Goal: Transaction & Acquisition: Purchase product/service

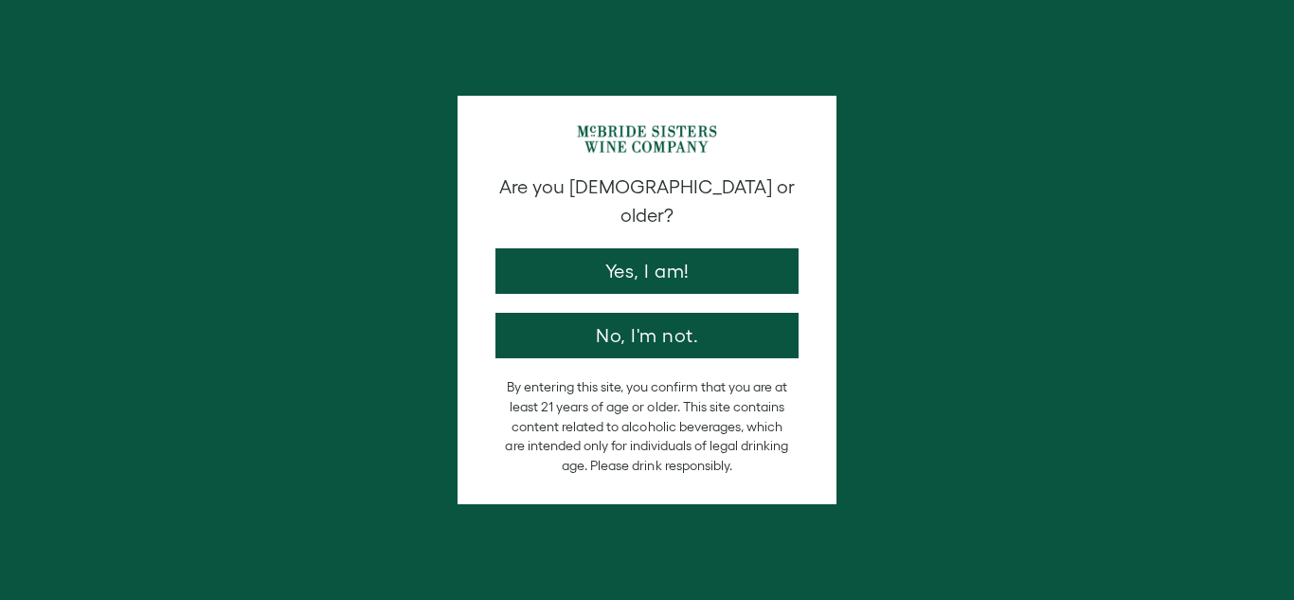
click at [694, 248] on button "Yes, I am!" at bounding box center [646, 270] width 303 height 45
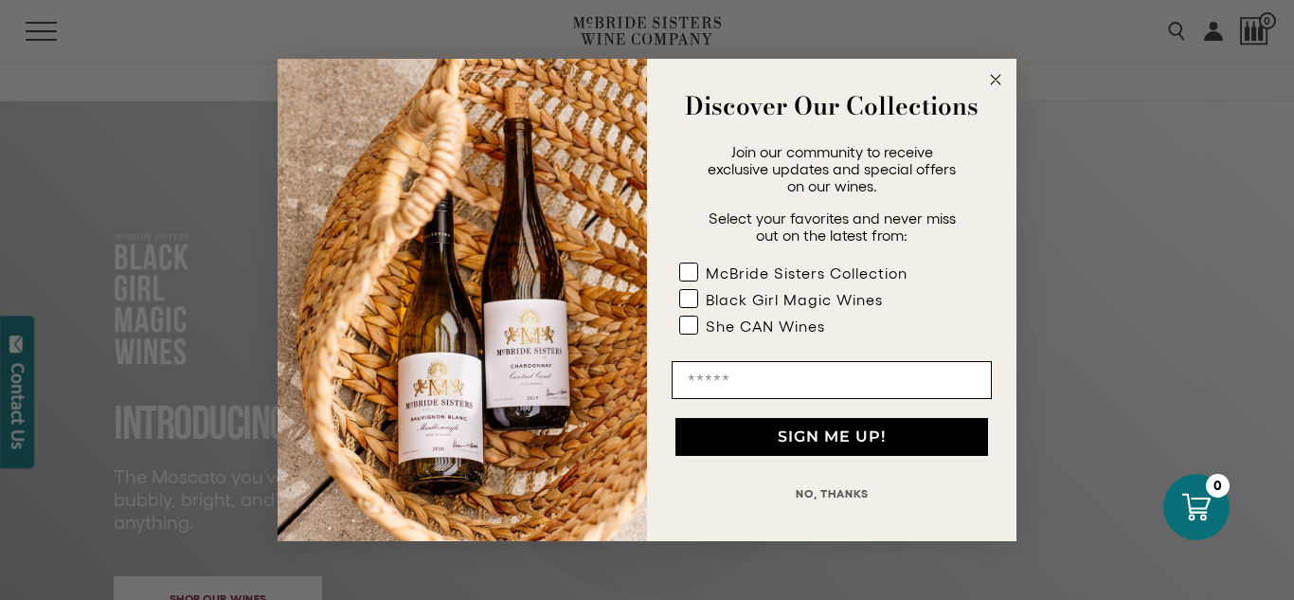
click at [1000, 75] on icon "Close dialog" at bounding box center [995, 79] width 9 height 9
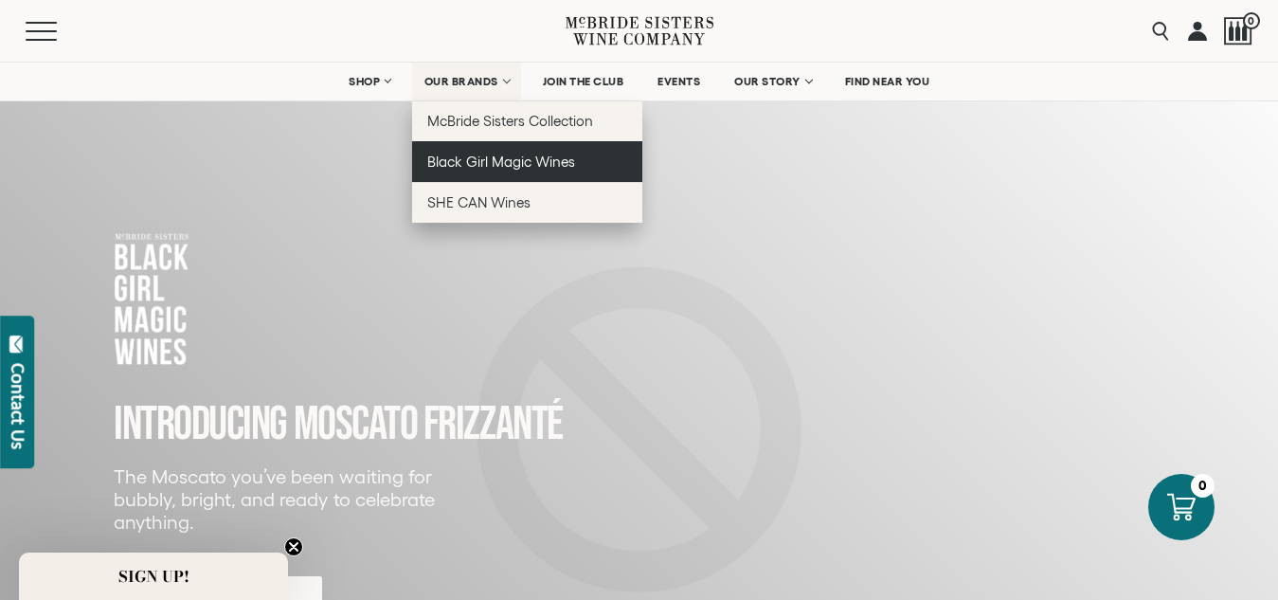
click at [494, 149] on link "Black Girl Magic Wines" at bounding box center [527, 161] width 230 height 41
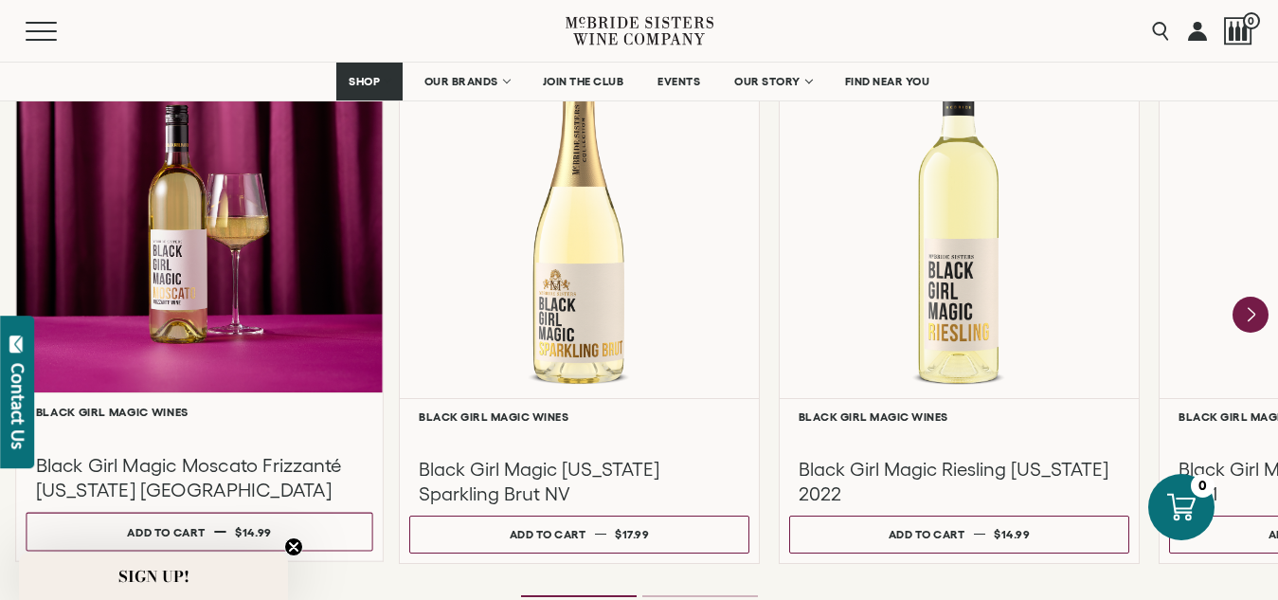
scroll to position [1737, 0]
click at [160, 242] on div at bounding box center [199, 209] width 367 height 365
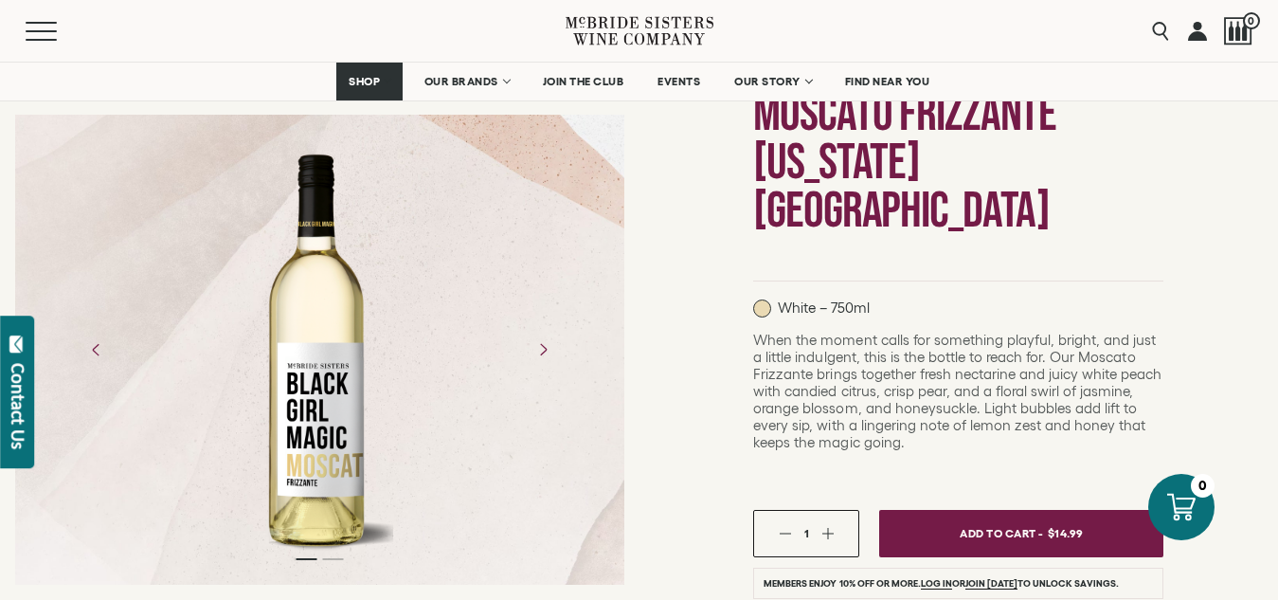
scroll to position [230, 0]
drag, startPoint x: 296, startPoint y: 314, endPoint x: 341, endPoint y: 386, distance: 84.4
click at [341, 386] on div at bounding box center [319, 349] width 148 height 426
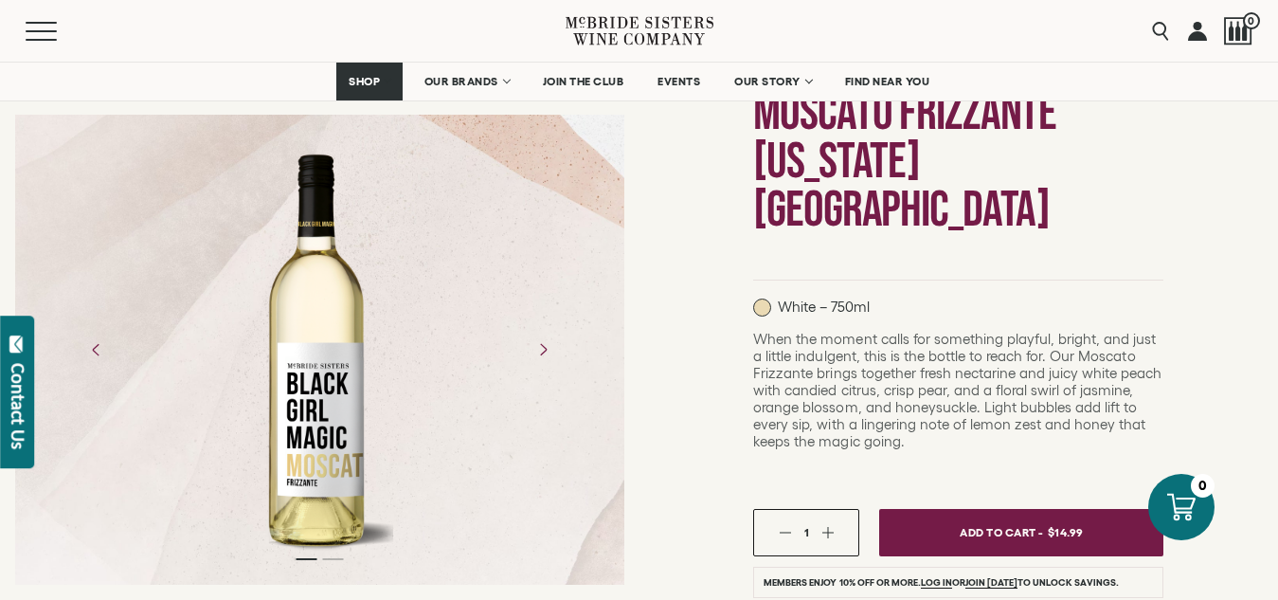
click at [341, 386] on div at bounding box center [319, 349] width 148 height 426
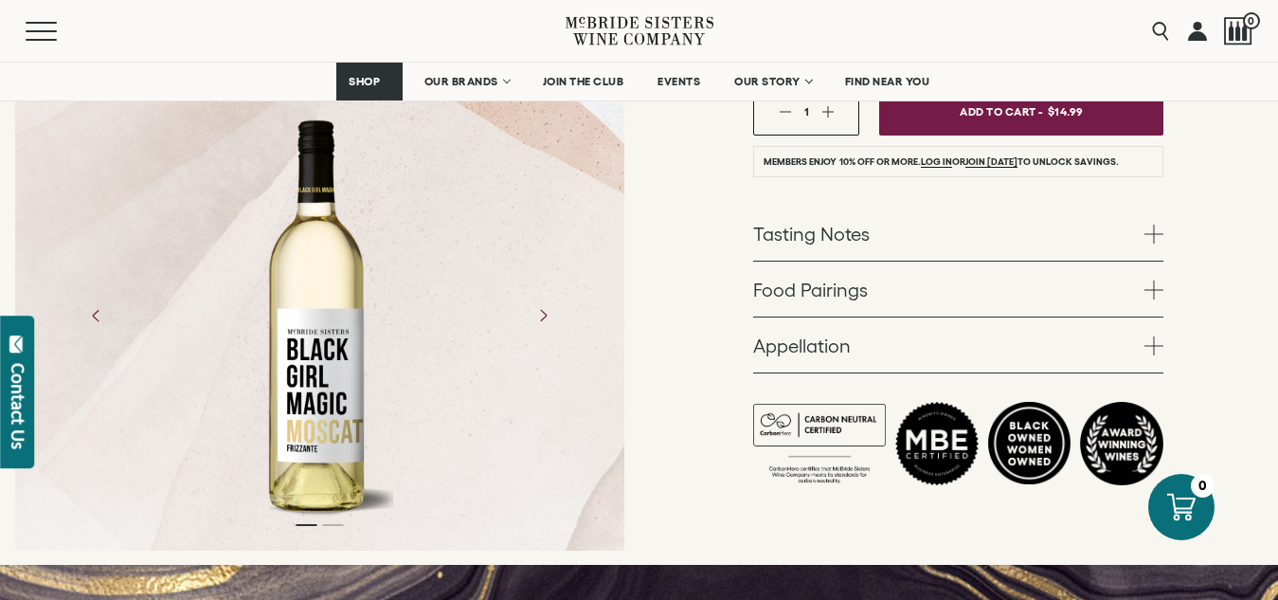
scroll to position [653, 0]
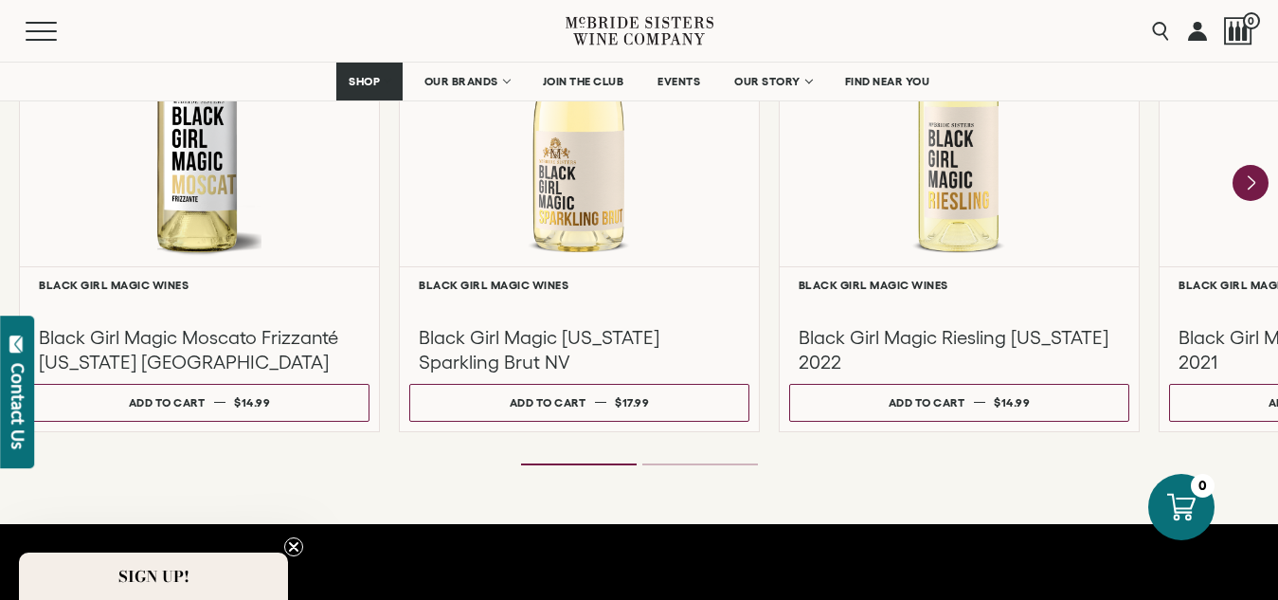
scroll to position [1859, 0]
